Goal: Task Accomplishment & Management: Use online tool/utility

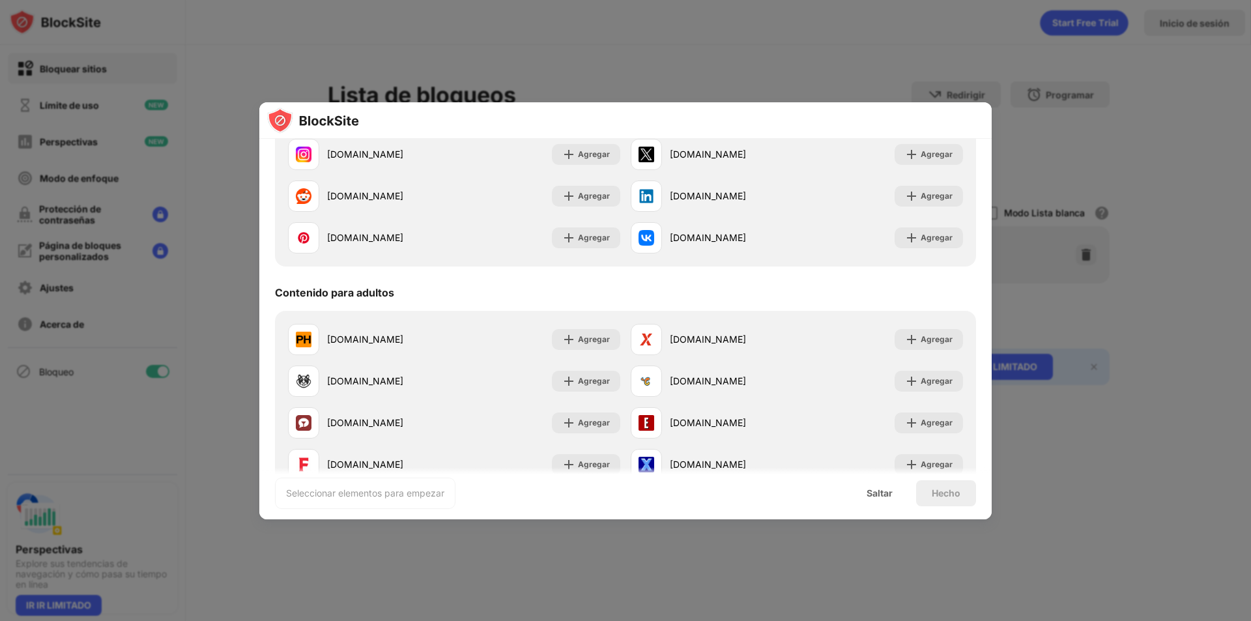
scroll to position [521, 0]
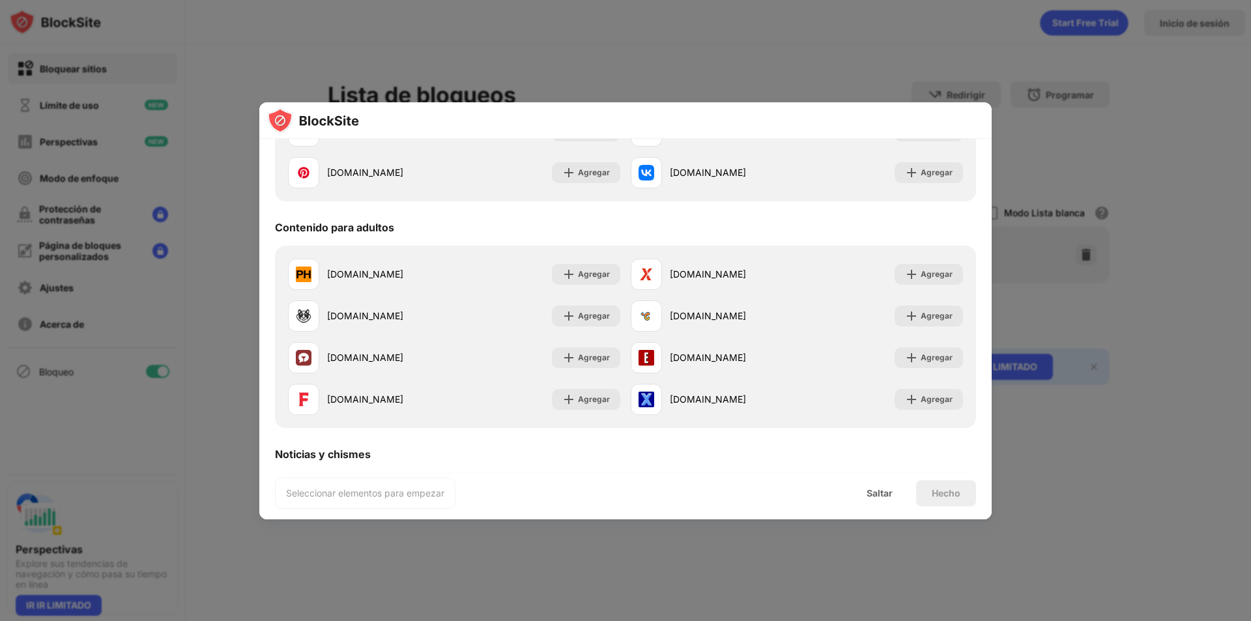
click at [335, 222] on font "Contenido para adultos" at bounding box center [334, 227] width 119 height 13
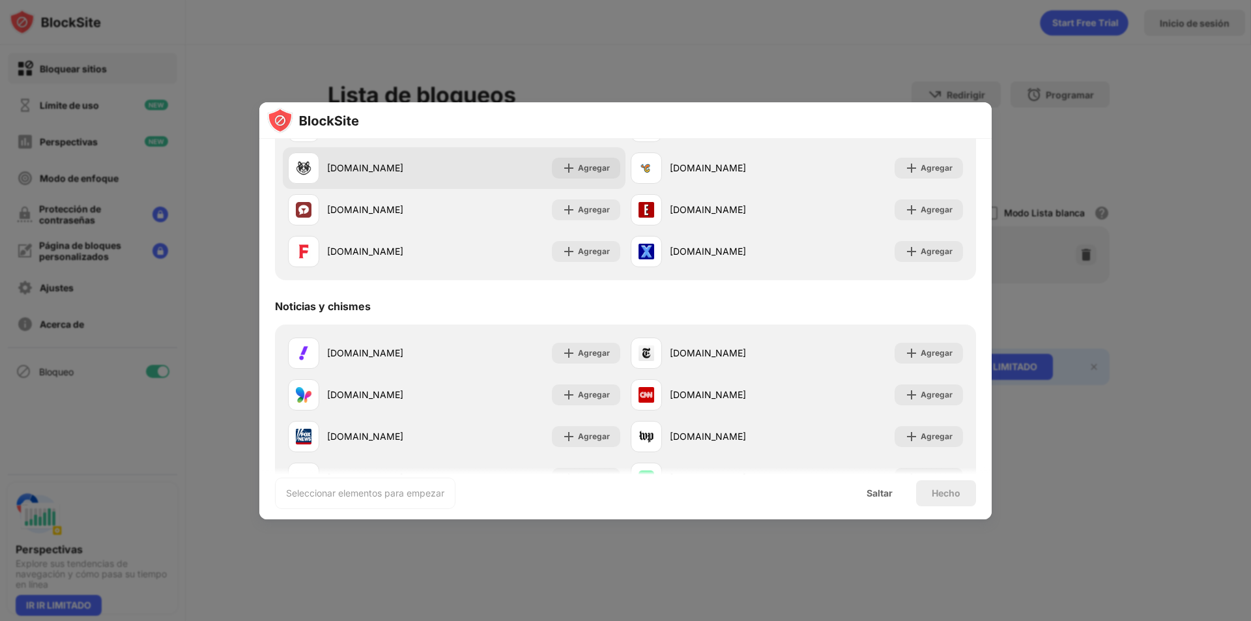
scroll to position [717, 0]
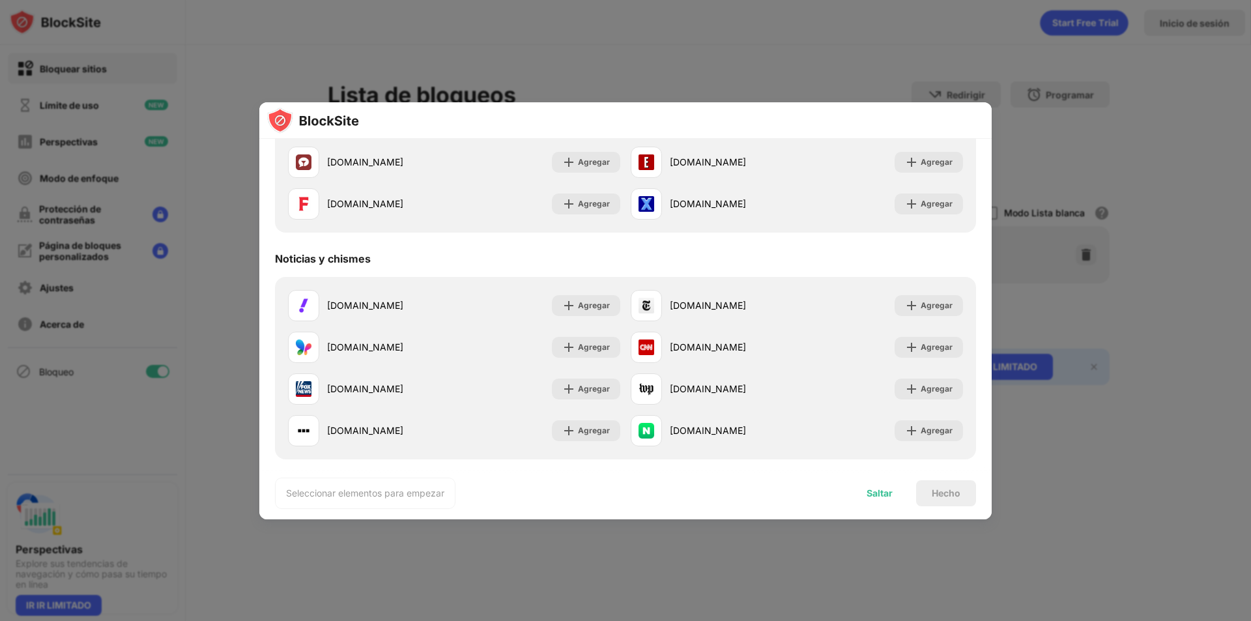
click at [873, 493] on font "Saltar" at bounding box center [880, 493] width 26 height 11
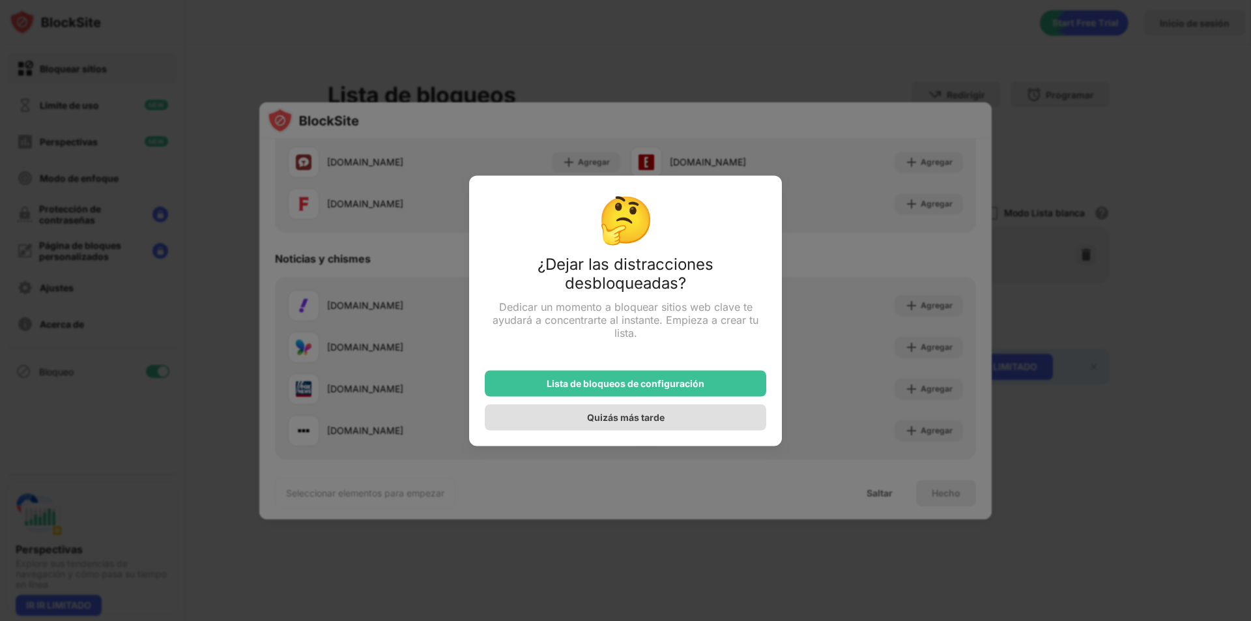
click at [655, 421] on font "Quizás más tarde" at bounding box center [626, 417] width 78 height 11
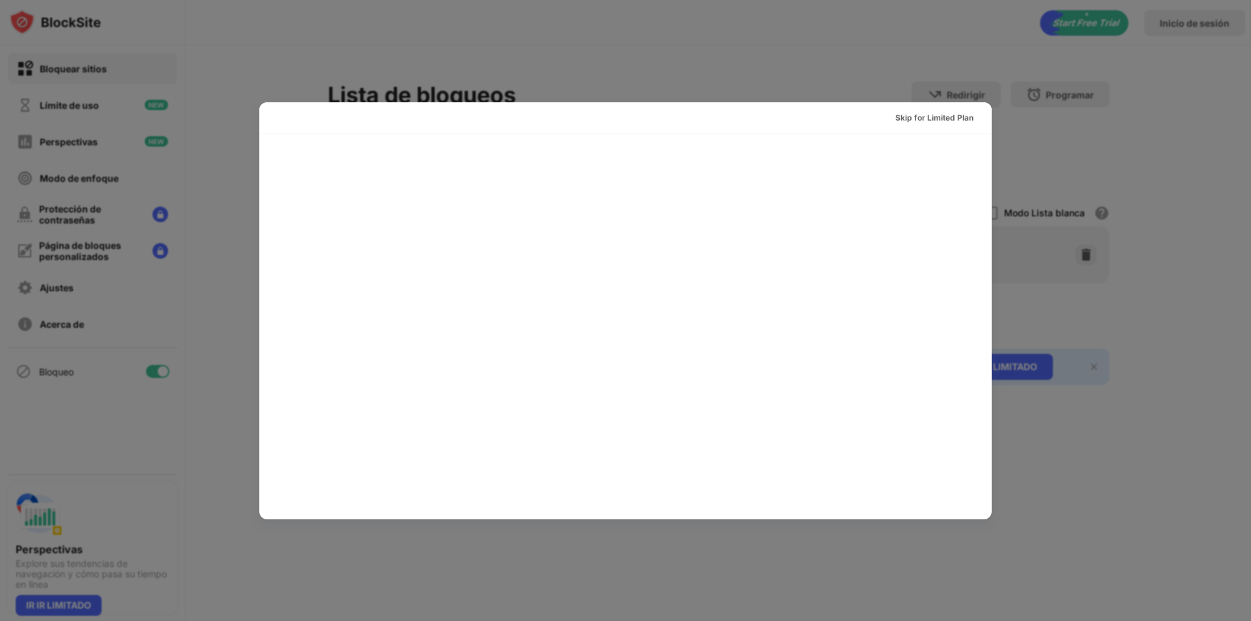
scroll to position [0, 0]
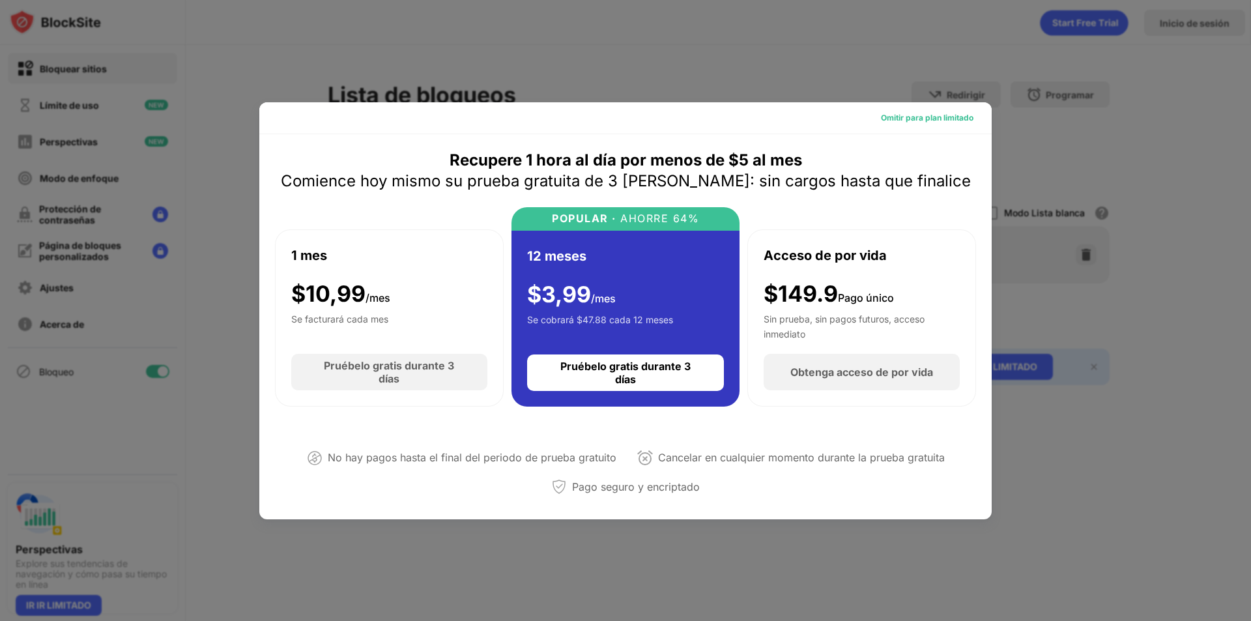
click at [911, 117] on font "Omitir para plan limitado" at bounding box center [927, 118] width 93 height 10
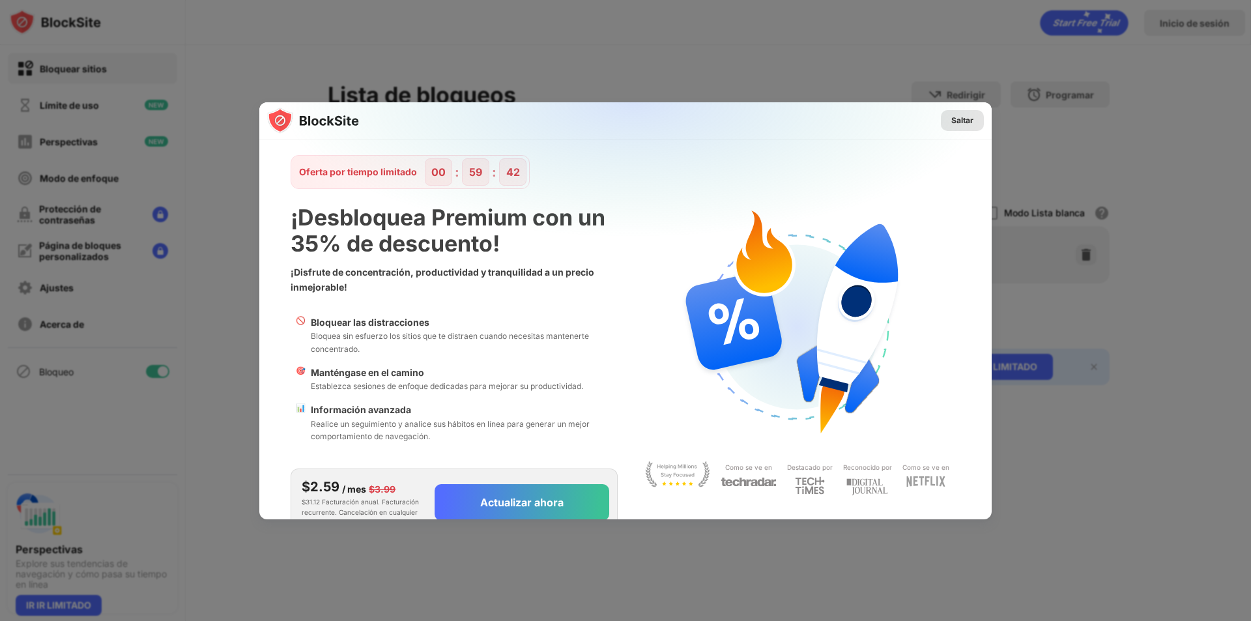
click at [958, 122] on font "Saltar" at bounding box center [963, 120] width 22 height 10
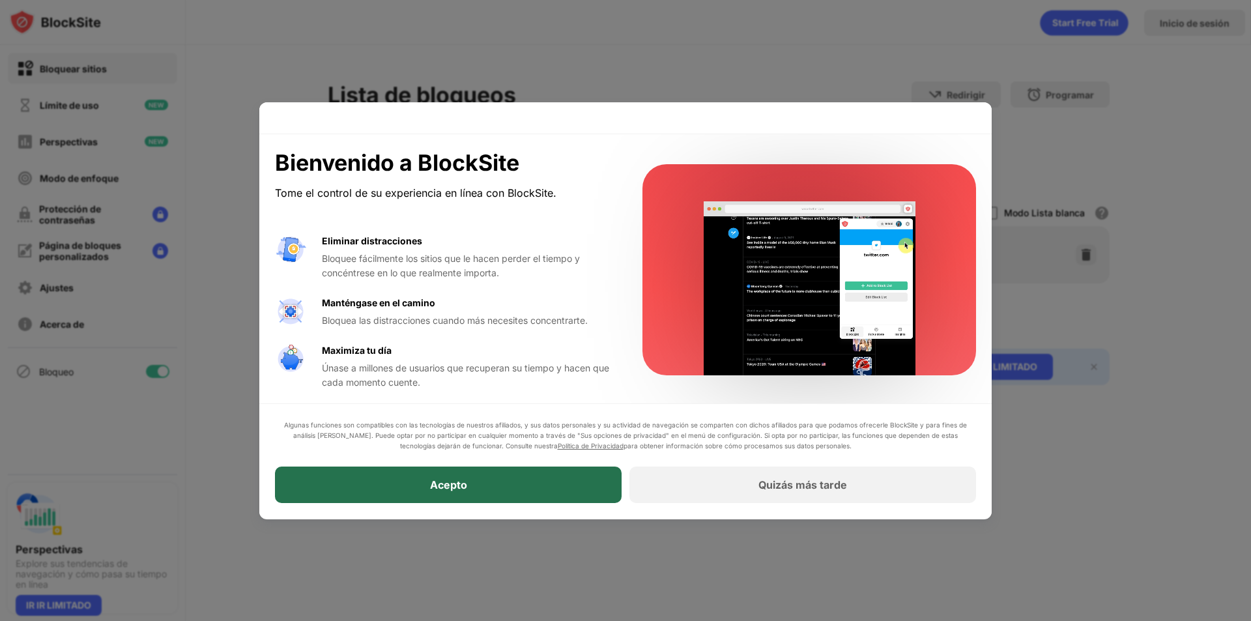
click at [552, 487] on div "Acepto" at bounding box center [448, 485] width 347 height 37
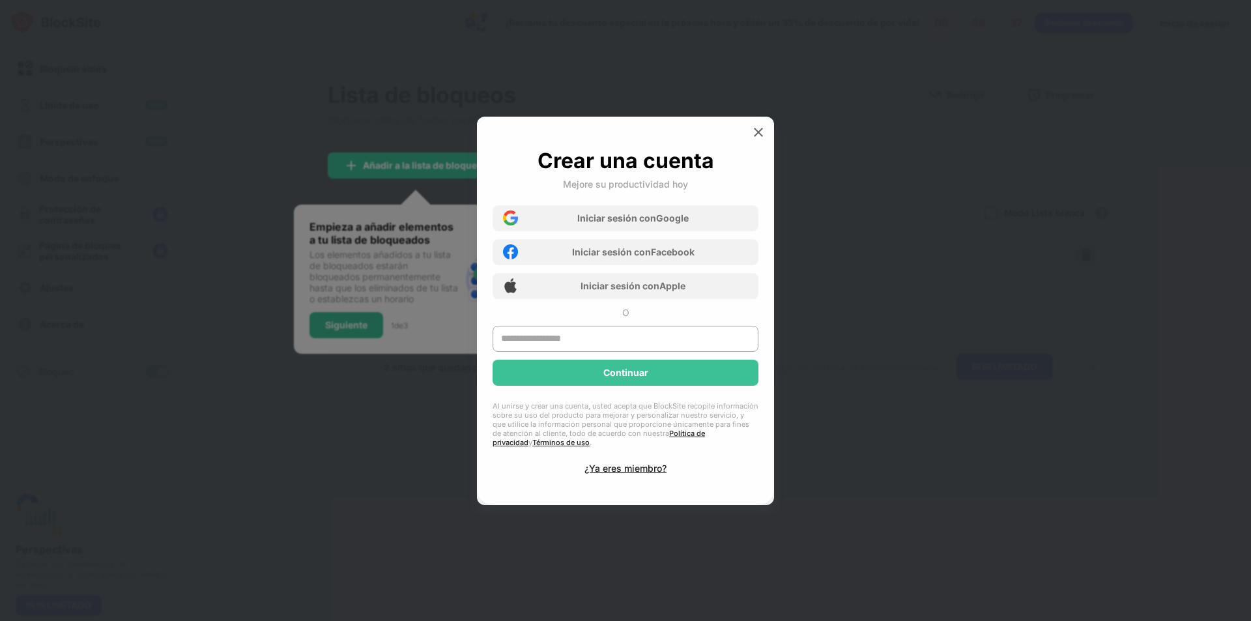
click at [763, 140] on div at bounding box center [758, 132] width 21 height 21
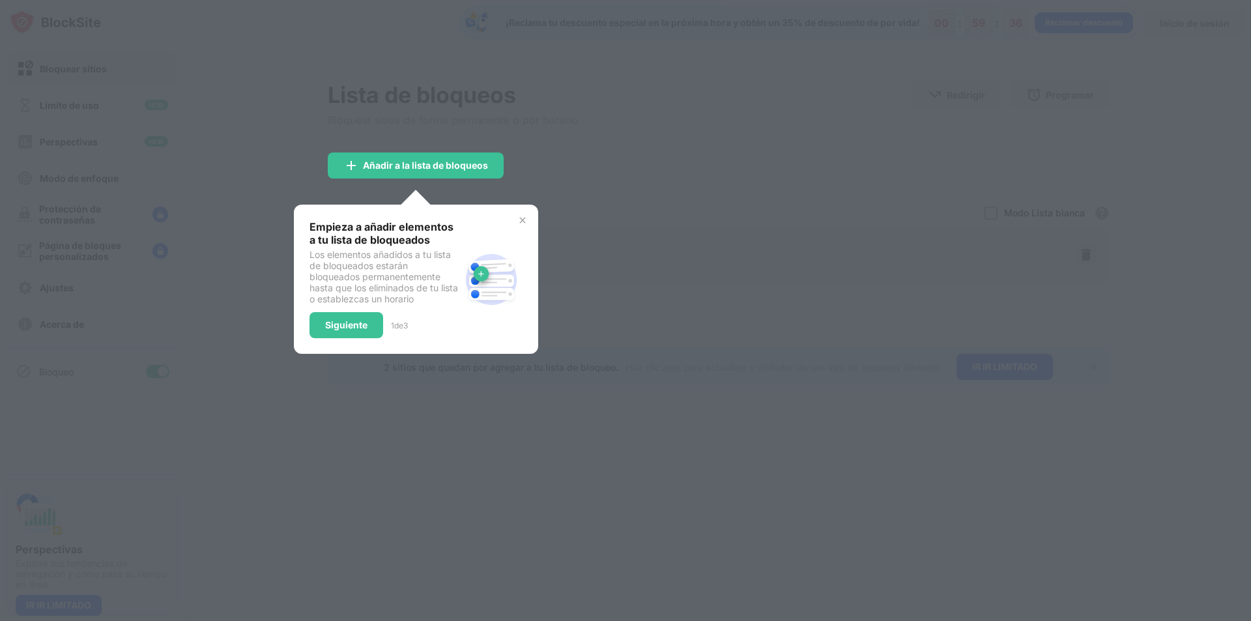
click at [532, 207] on div "Empieza a añadir elementos a tu lista de bloqueados Los elementos añadidos a tu…" at bounding box center [416, 279] width 244 height 149
click at [527, 214] on div "Empieza a añadir elementos a tu lista de bloqueados Los elementos añadidos a tu…" at bounding box center [416, 279] width 244 height 149
click at [342, 347] on div "Empieza a añadir elementos a tu lista de bloqueados Los elementos añadidos a tu…" at bounding box center [416, 279] width 244 height 149
click at [350, 334] on div "Siguiente" at bounding box center [347, 325] width 74 height 26
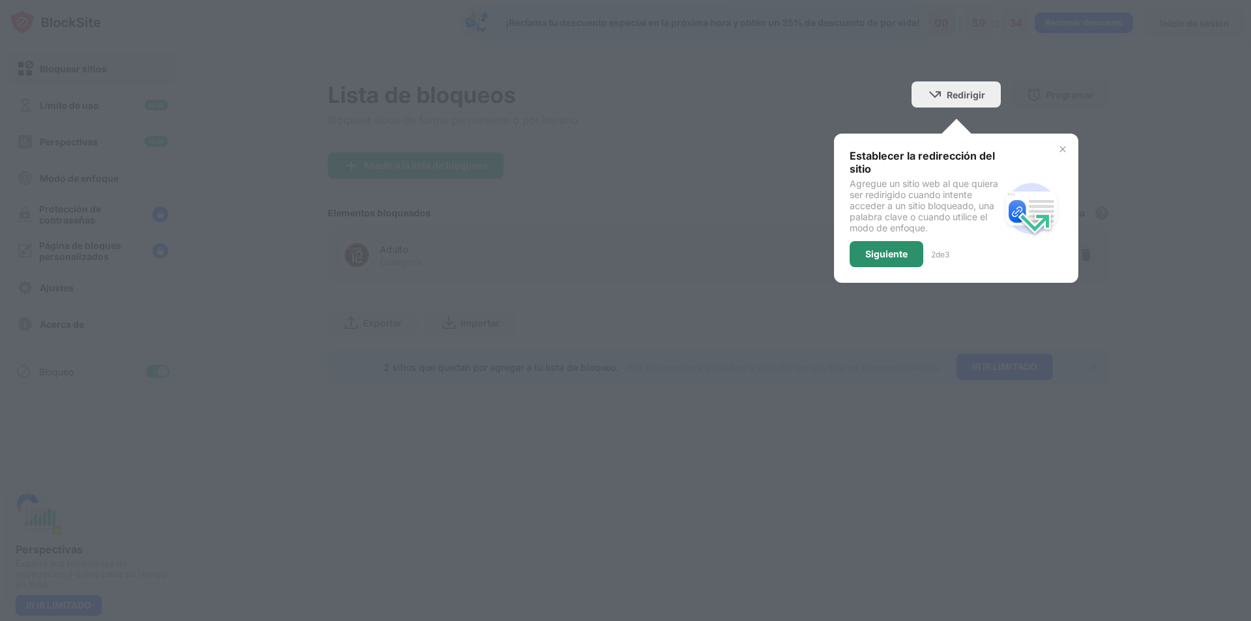
click at [900, 238] on div "Establecer la redirección del sitio Agregue un sitio web al que quiera ser redi…" at bounding box center [925, 208] width 151 height 118
click at [900, 241] on div "Siguiente" at bounding box center [887, 254] width 74 height 26
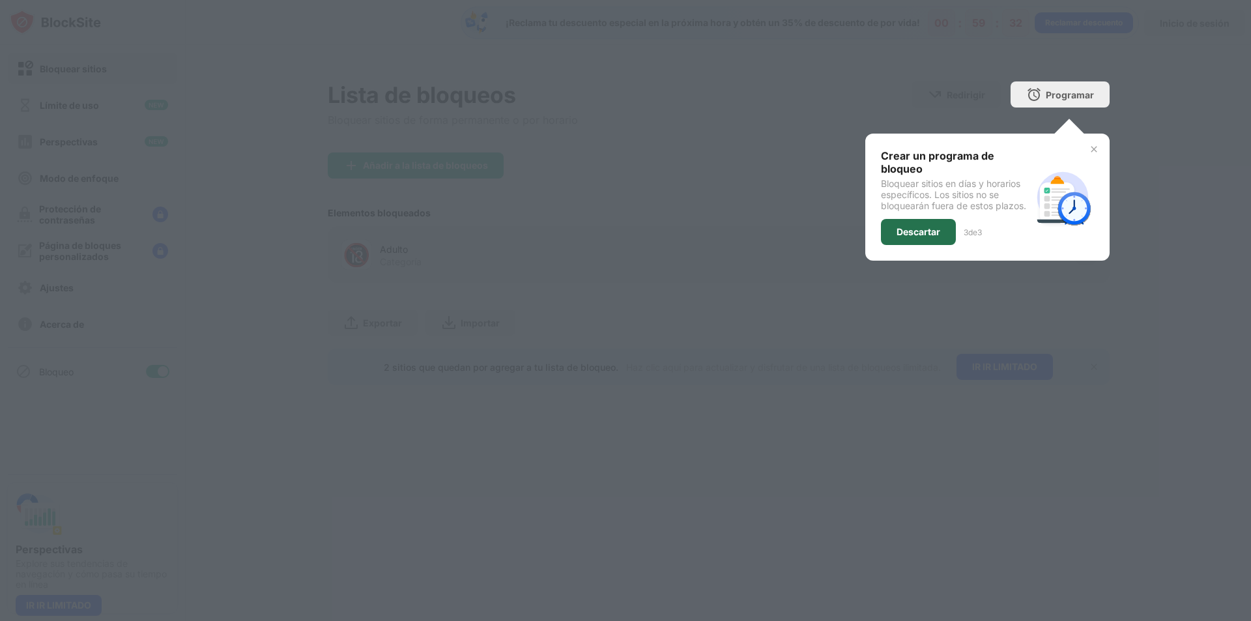
click at [933, 222] on div "Descartar" at bounding box center [918, 232] width 75 height 26
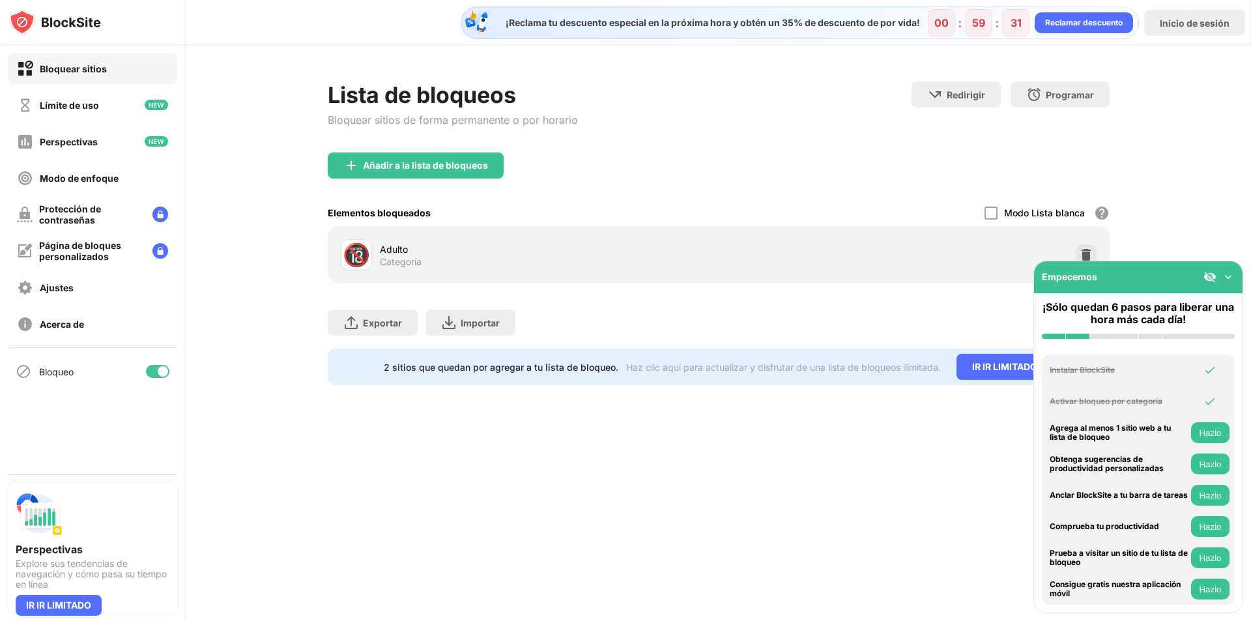
click at [1230, 275] on img at bounding box center [1228, 277] width 13 height 13
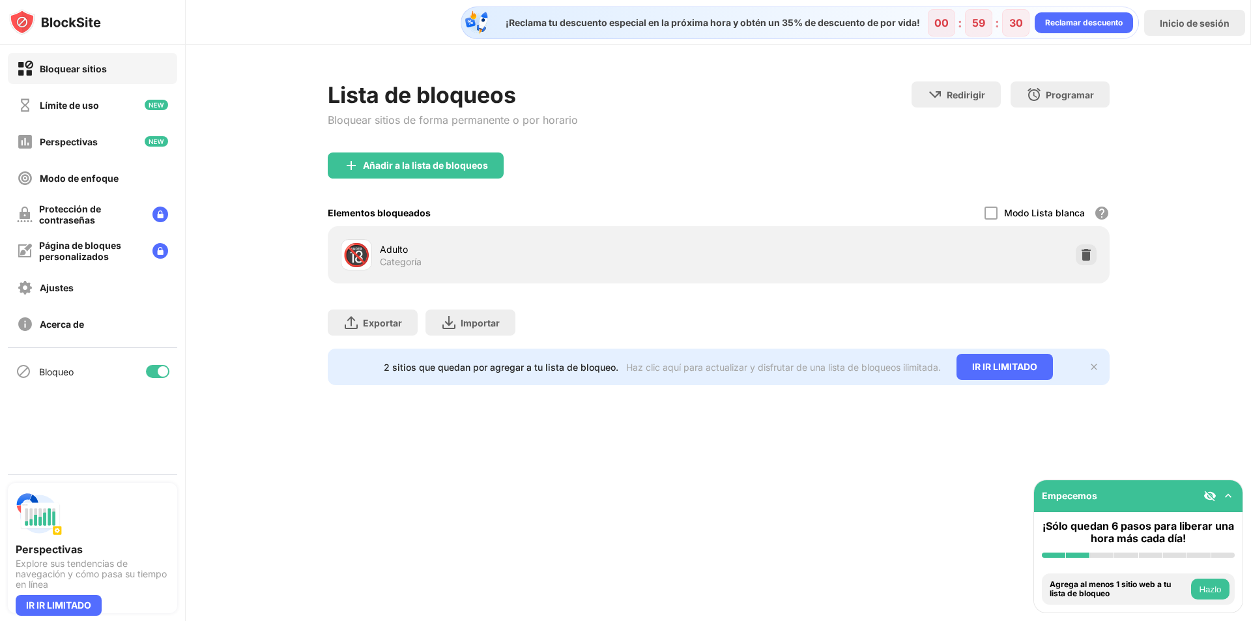
click at [1092, 256] on img at bounding box center [1086, 254] width 13 height 13
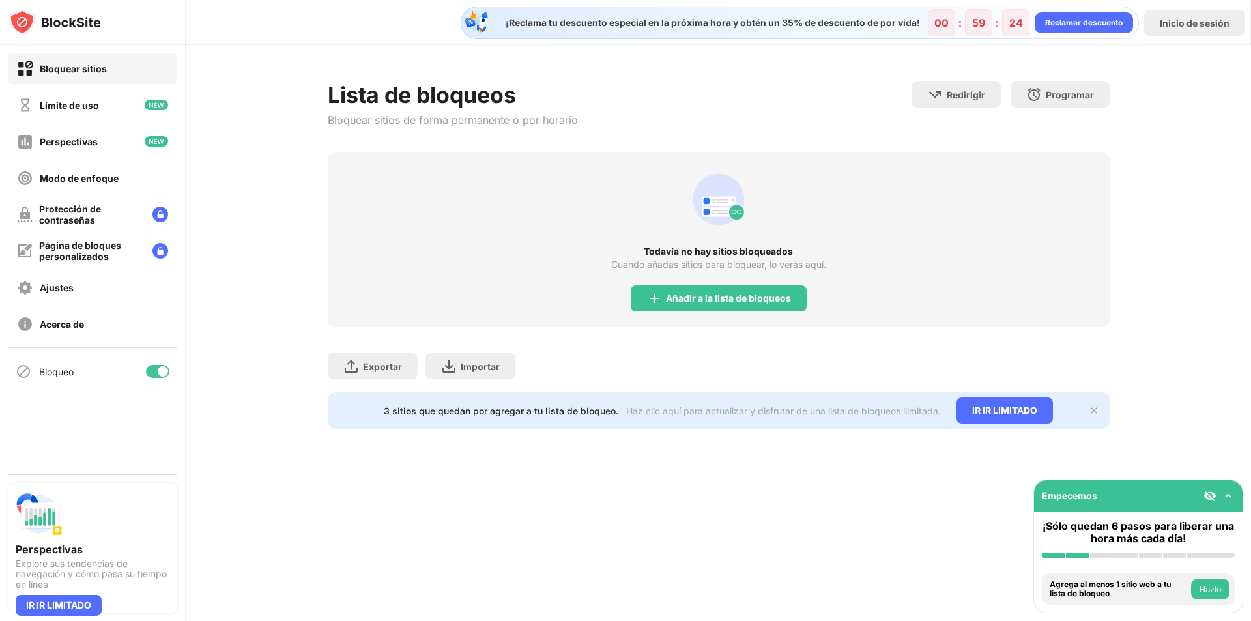
click at [1227, 495] on img at bounding box center [1228, 496] width 13 height 13
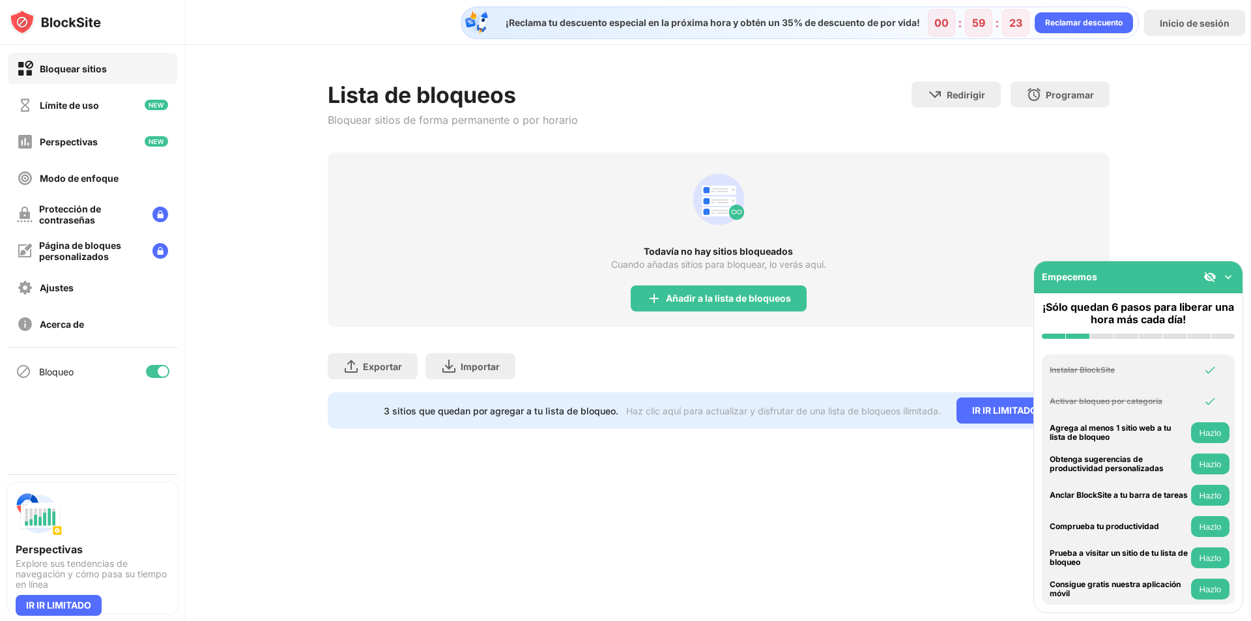
click at [1216, 435] on font "Hazlo" at bounding box center [1210, 433] width 22 height 10
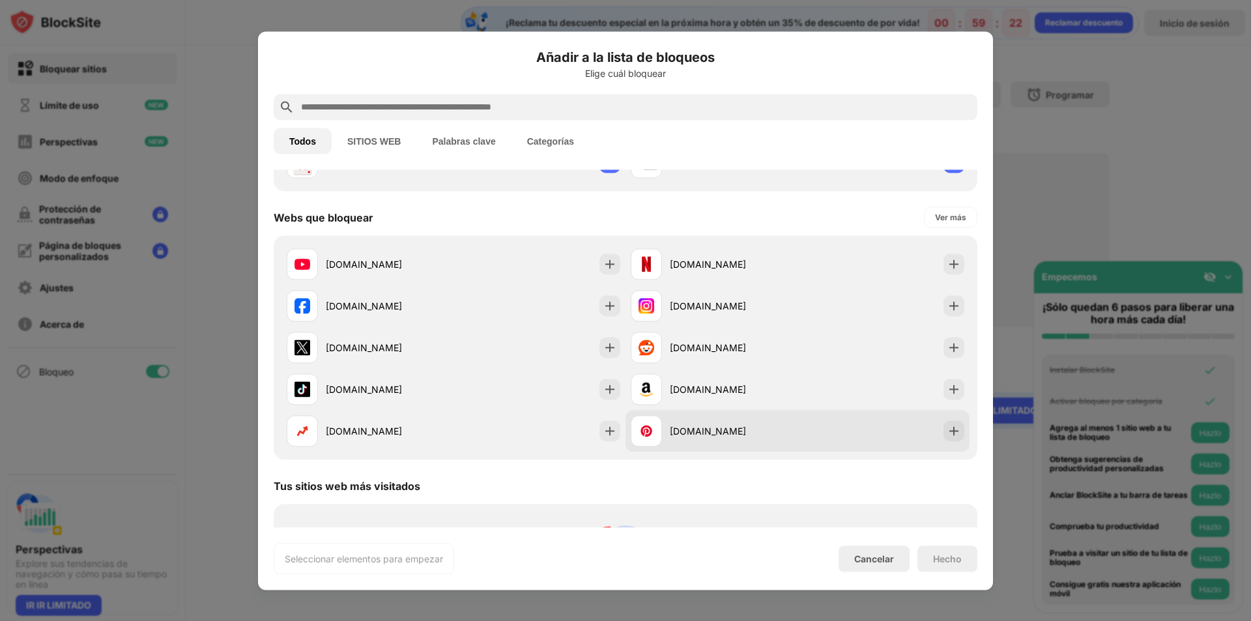
scroll to position [185, 0]
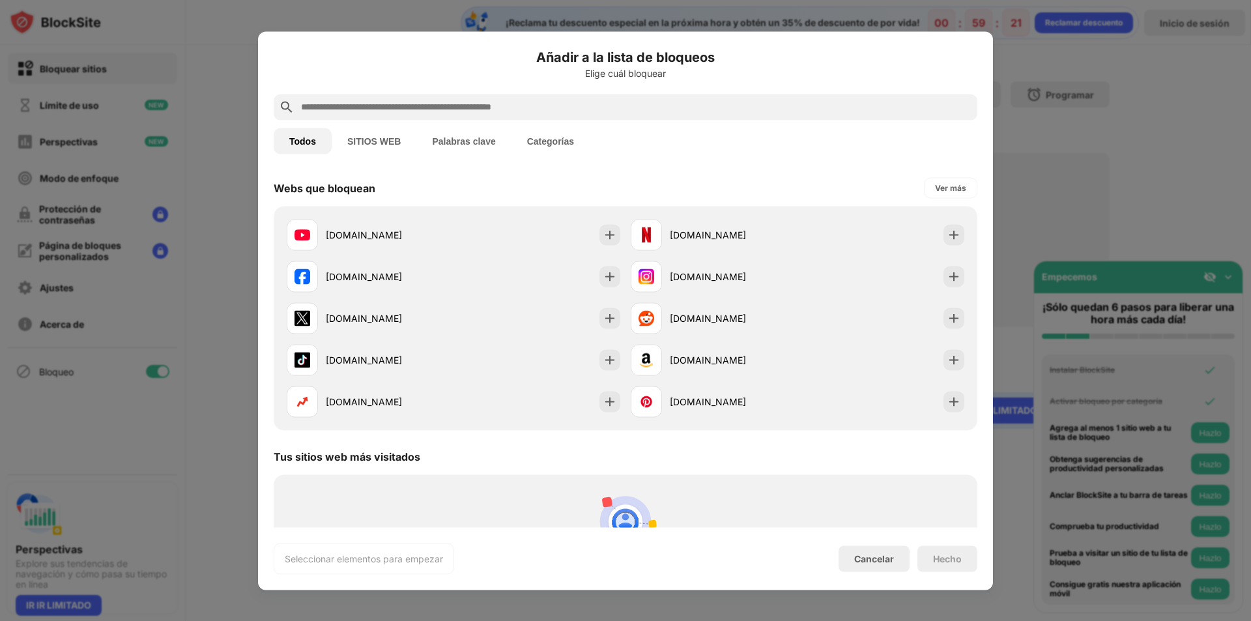
click at [872, 553] on div "Cancelar" at bounding box center [874, 559] width 71 height 26
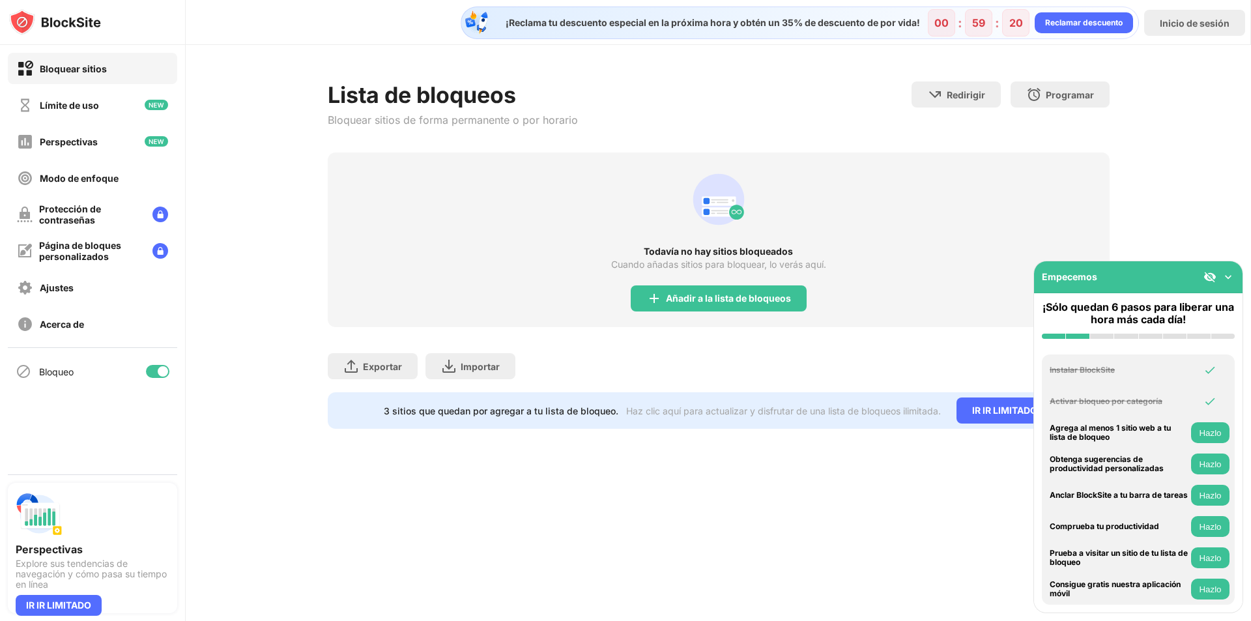
click at [1231, 278] on img at bounding box center [1228, 277] width 13 height 13
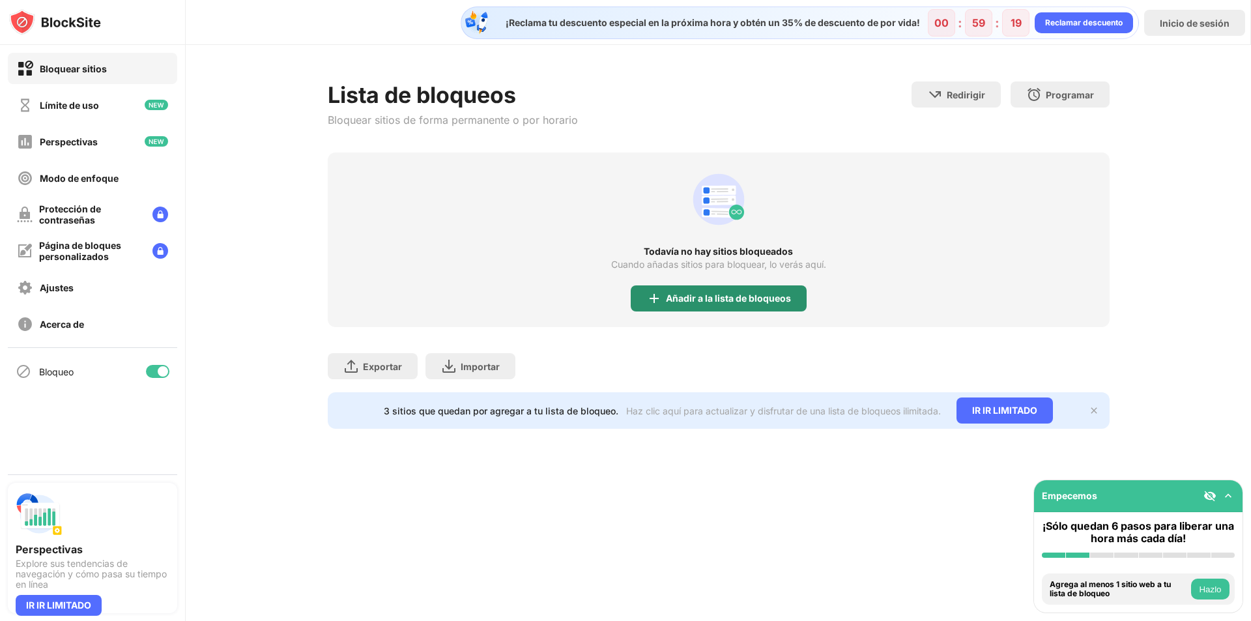
click at [673, 301] on font "Añadir a la lista de bloqueos" at bounding box center [728, 298] width 125 height 11
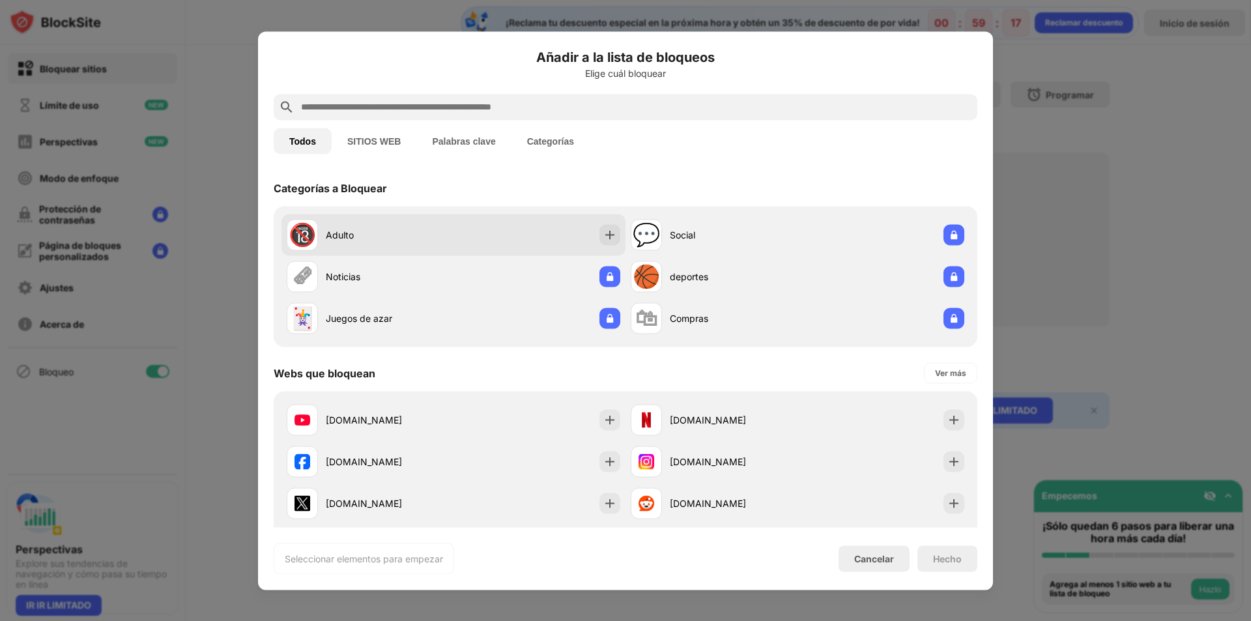
click at [461, 231] on div "🔞 Adulto" at bounding box center [454, 235] width 344 height 42
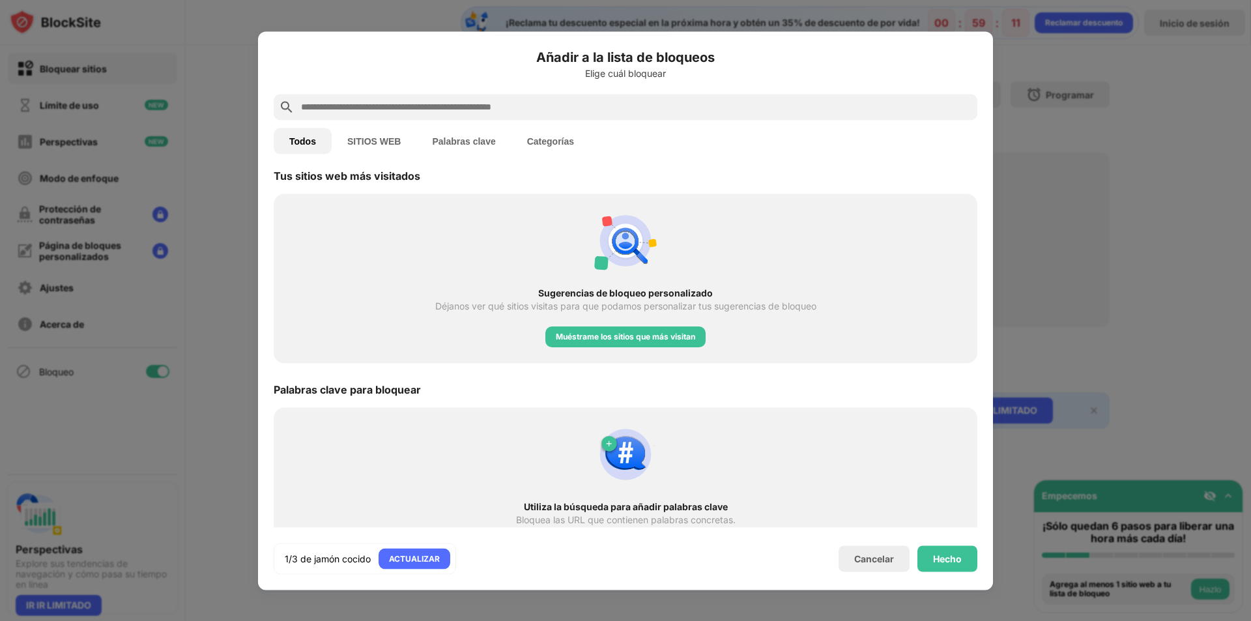
scroll to position [479, 0]
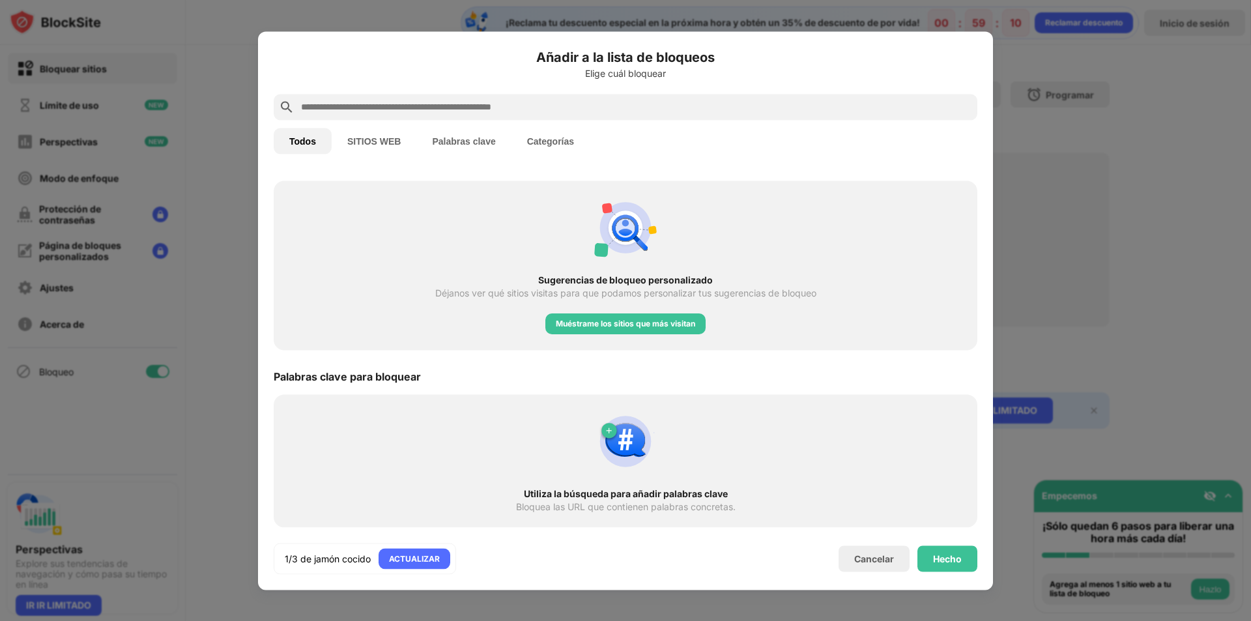
click at [377, 133] on button "SITIOS WEB" at bounding box center [374, 141] width 85 height 26
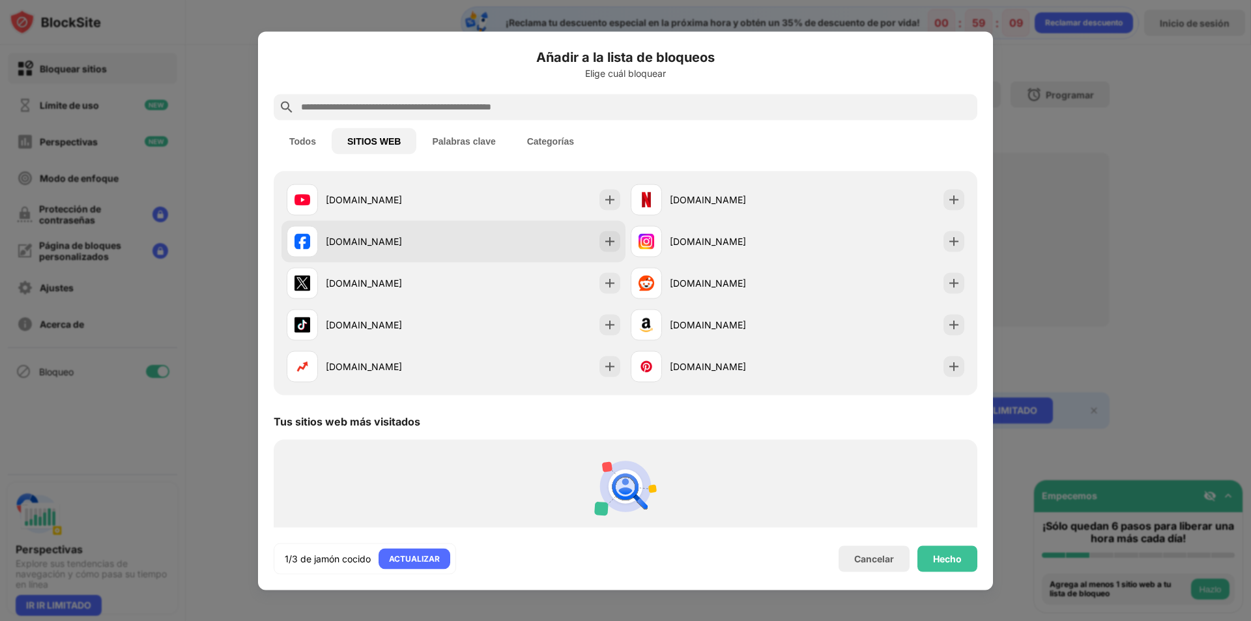
scroll to position [117, 0]
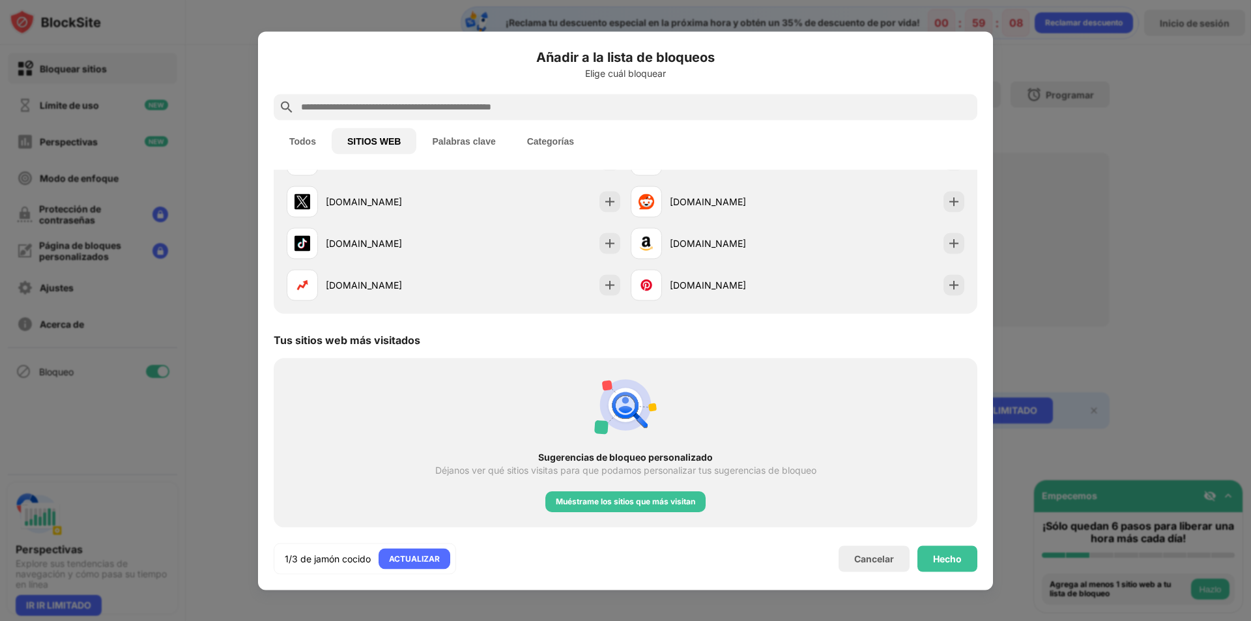
click at [481, 133] on button "Palabras clave" at bounding box center [464, 141] width 95 height 26
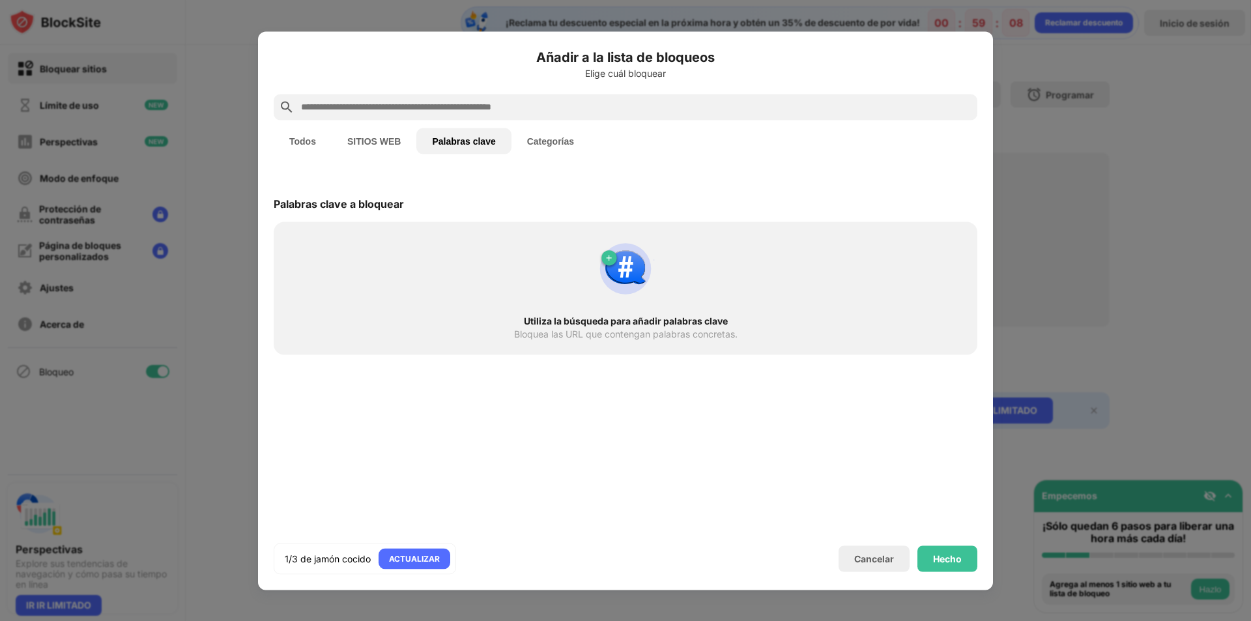
scroll to position [0, 0]
click at [551, 143] on font "Categorías" at bounding box center [550, 141] width 47 height 10
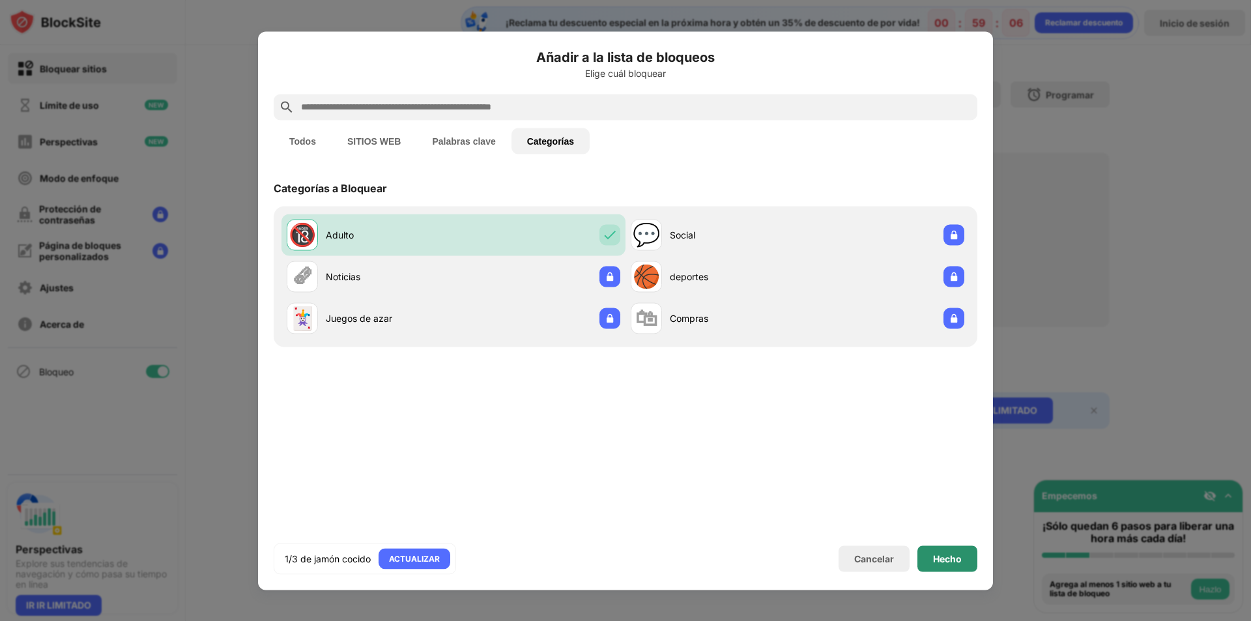
click at [931, 559] on div "Hecho" at bounding box center [948, 559] width 60 height 26
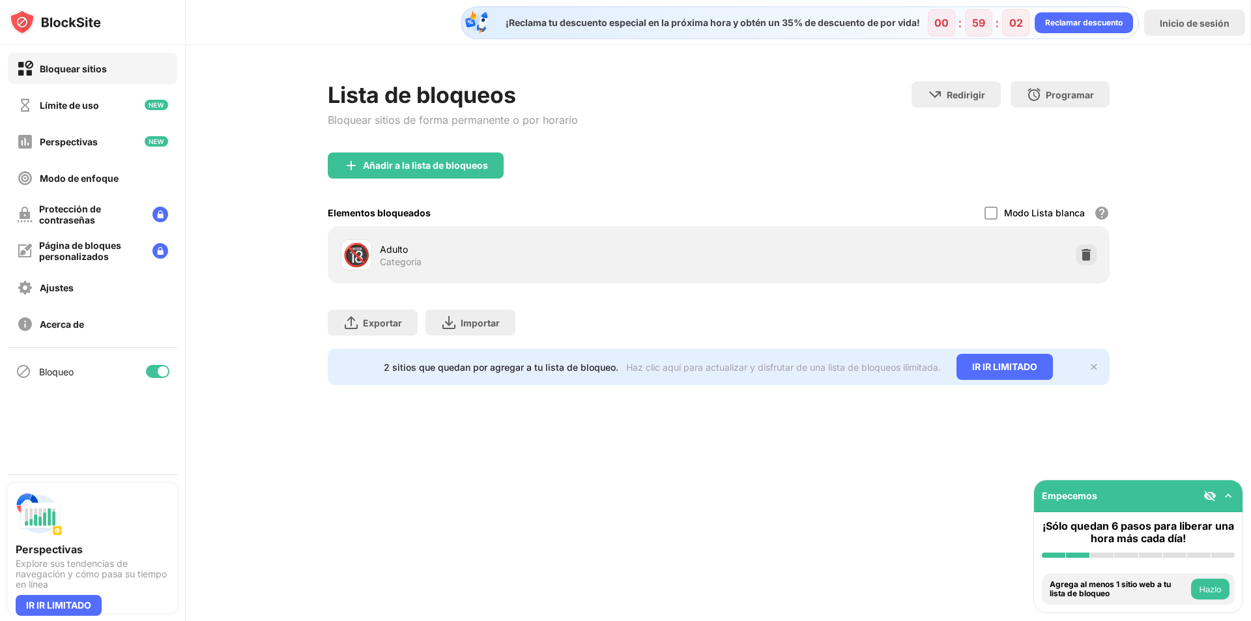
click at [715, 366] on font "Haz clic aquí para actualizar y disfrutar de una lista de bloqueos ilimitada." at bounding box center [783, 367] width 315 height 11
click at [1090, 370] on img at bounding box center [1094, 367] width 10 height 10
